Goal: Find contact information: Find contact information

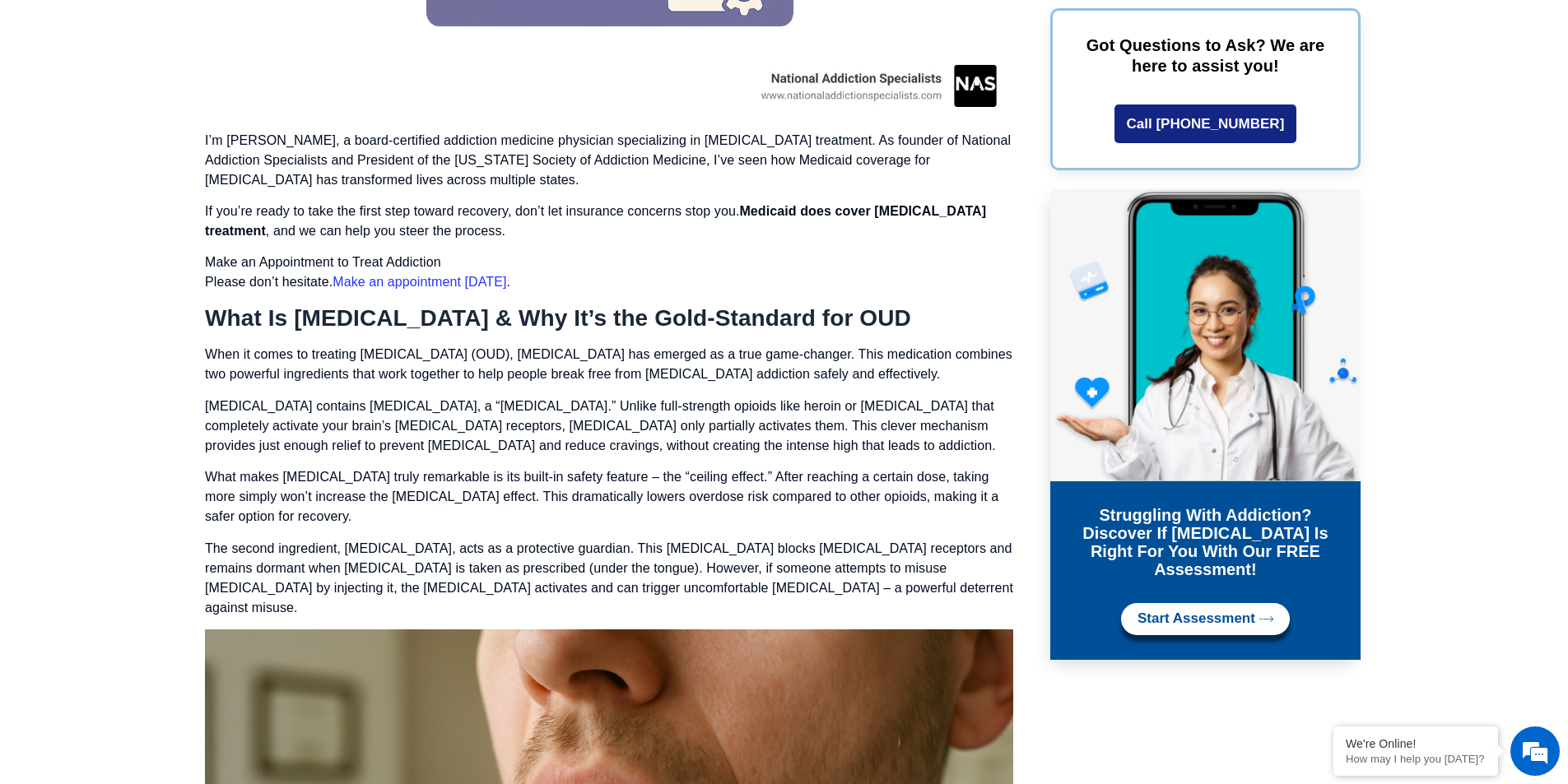
scroll to position [2127, 0]
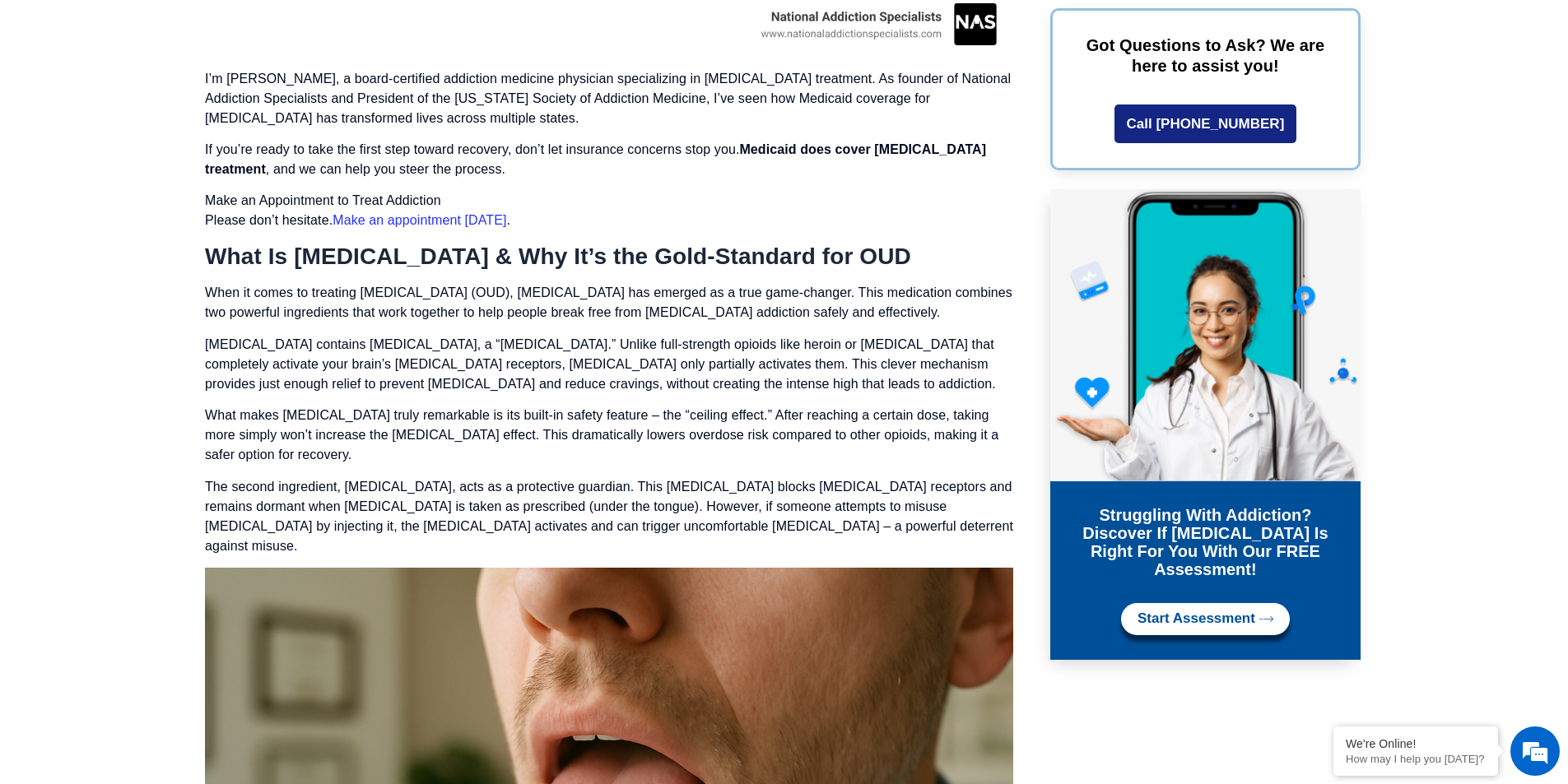
click at [371, 213] on link "Make an appointment [DATE]" at bounding box center [419, 219] width 174 height 14
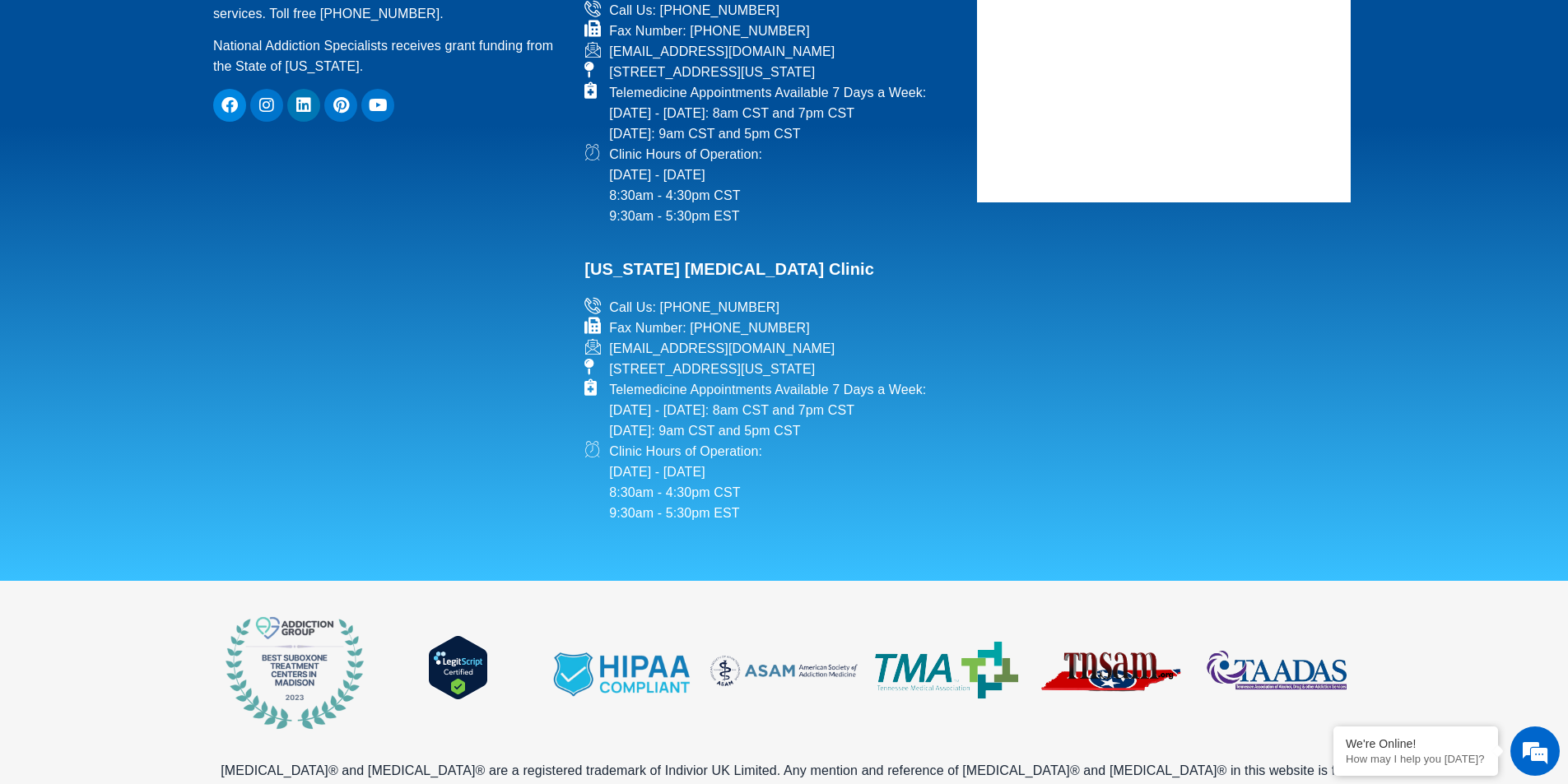
scroll to position [2028, 0]
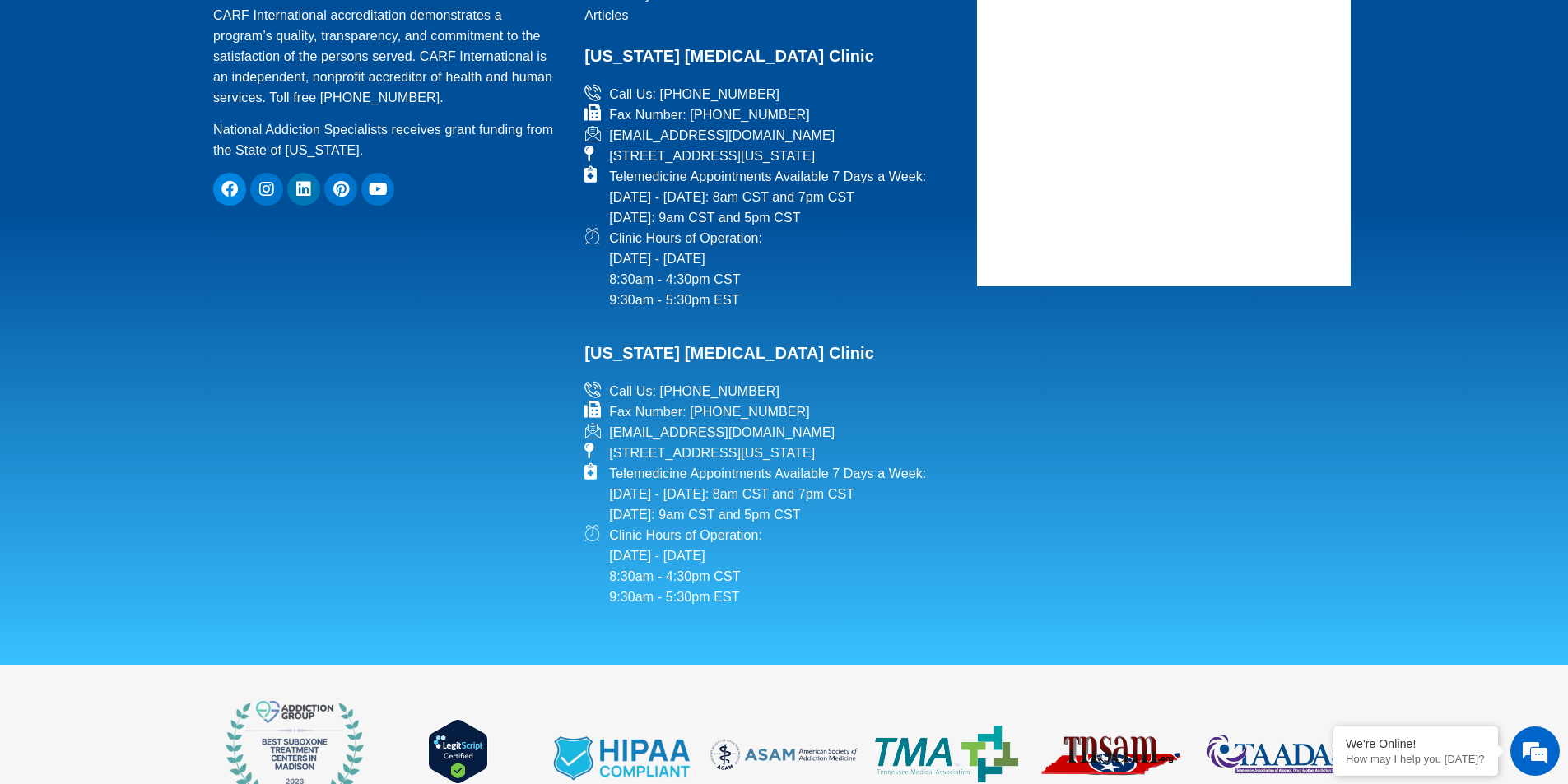
drag, startPoint x: 743, startPoint y: 432, endPoint x: 592, endPoint y: 432, distance: 151.0
click at [592, 432] on li "[EMAIL_ADDRESS][DOMAIN_NAME]" at bounding box center [770, 432] width 372 height 21
click at [833, 433] on span "[EMAIL_ADDRESS][DOMAIN_NAME]" at bounding box center [719, 432] width 229 height 21
drag, startPoint x: 838, startPoint y: 435, endPoint x: 613, endPoint y: 430, distance: 225.1
click at [613, 430] on li "[EMAIL_ADDRESS][DOMAIN_NAME]" at bounding box center [770, 432] width 372 height 21
